Goal: Entertainment & Leisure: Consume media (video, audio)

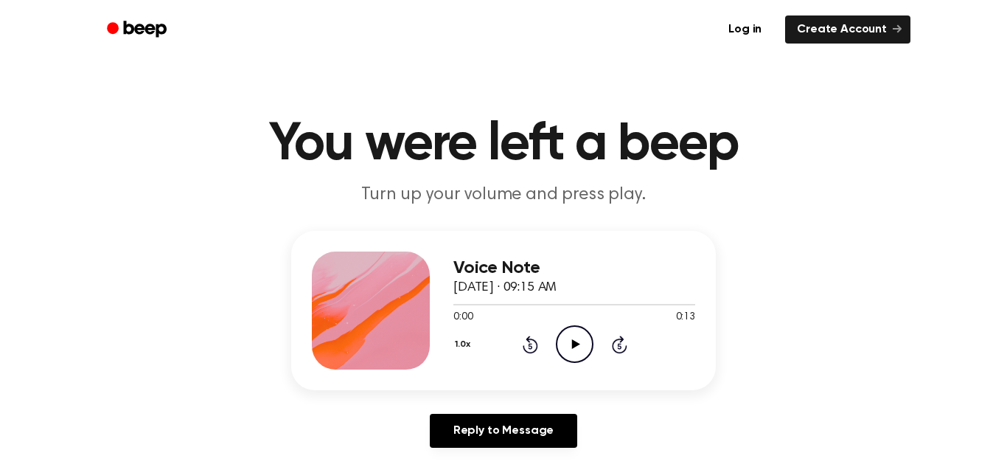
click at [563, 341] on icon "Play Audio" at bounding box center [575, 344] width 38 height 38
click at [572, 338] on icon "Play Audio" at bounding box center [575, 344] width 38 height 38
click at [572, 338] on icon "Pause Audio" at bounding box center [575, 344] width 38 height 38
click at [572, 338] on icon "Play Audio" at bounding box center [575, 344] width 38 height 38
click at [575, 344] on icon at bounding box center [576, 344] width 8 height 10
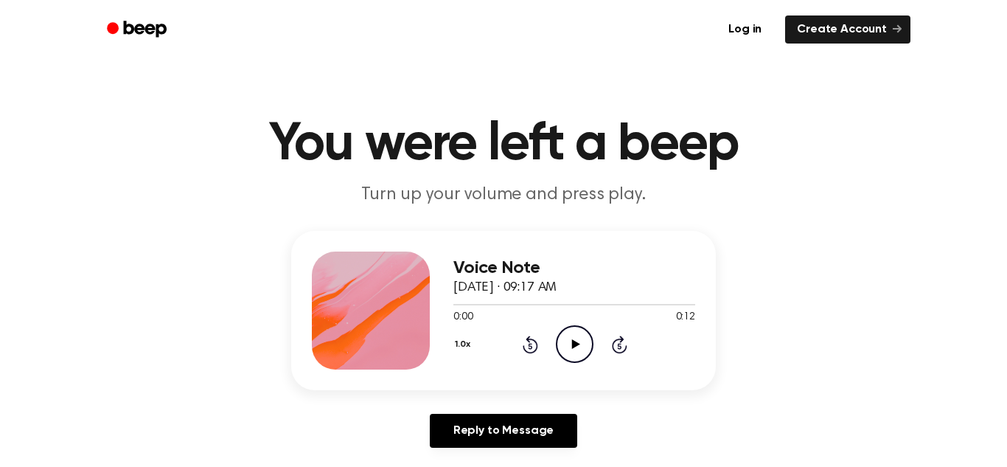
click at [571, 346] on icon "Play Audio" at bounding box center [575, 344] width 38 height 38
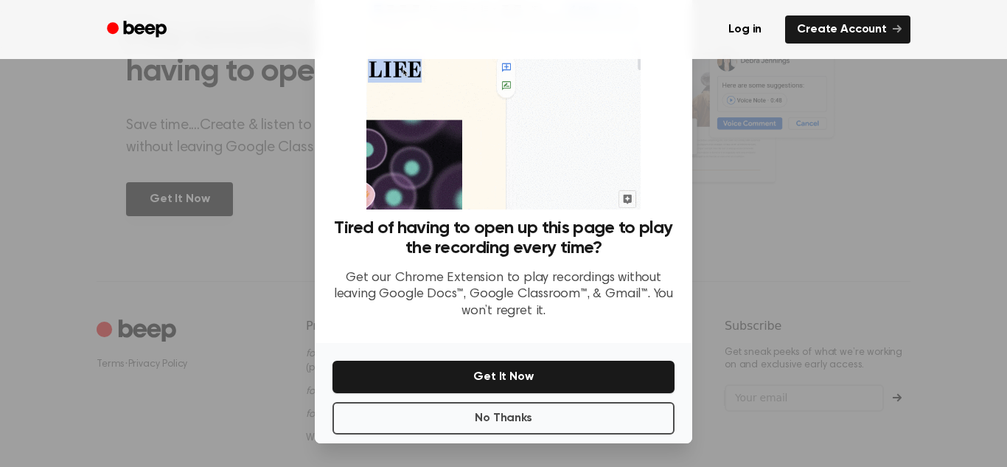
scroll to position [641, 0]
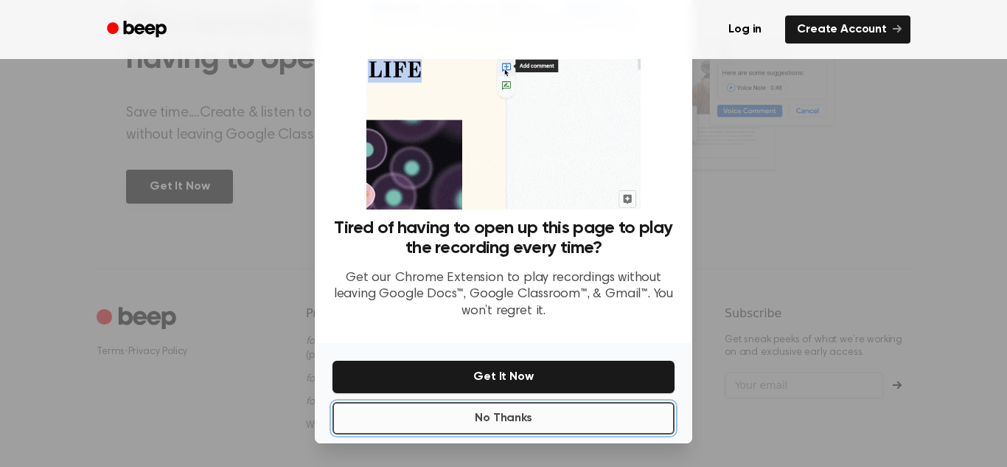
click at [483, 423] on button "No Thanks" at bounding box center [504, 418] width 342 height 32
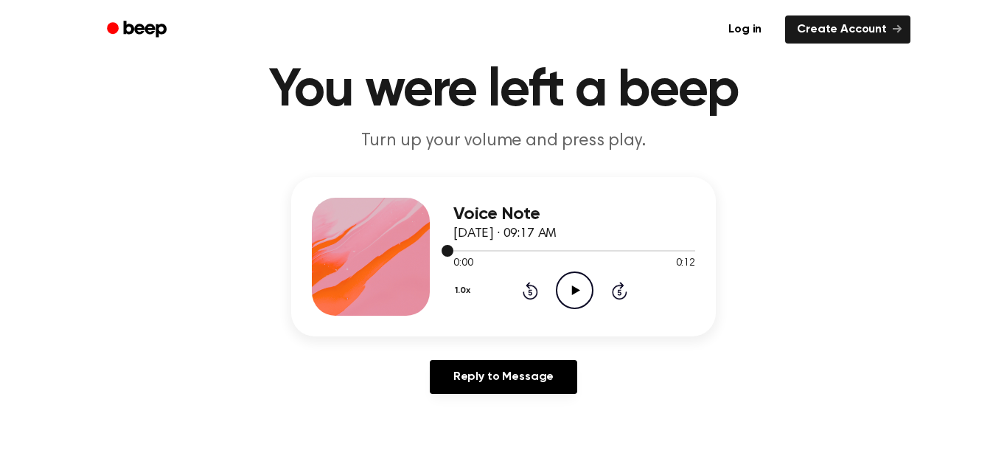
scroll to position [0, 0]
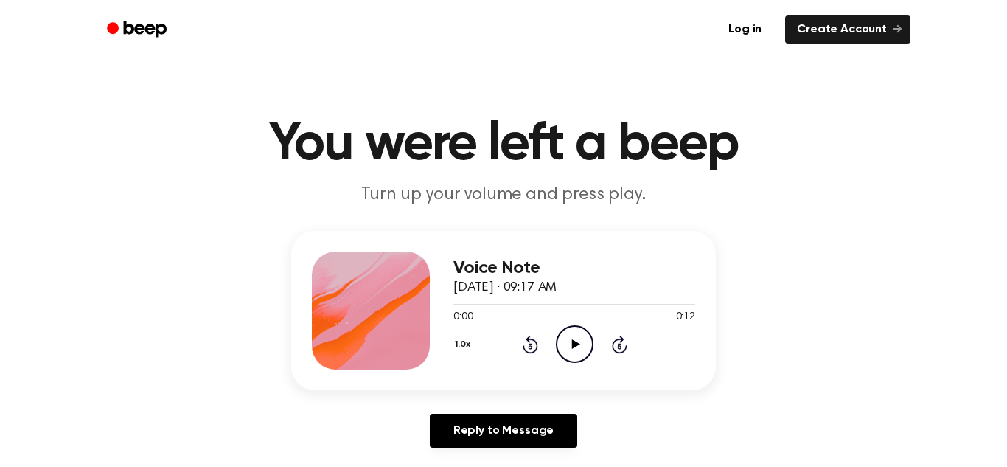
click at [575, 337] on icon "Play Audio" at bounding box center [575, 344] width 38 height 38
click at [563, 342] on icon "Play Audio" at bounding box center [575, 344] width 38 height 38
click at [578, 343] on icon at bounding box center [576, 344] width 8 height 10
click at [580, 330] on icon "Play Audio" at bounding box center [575, 344] width 38 height 38
